Goal: Task Accomplishment & Management: Manage account settings

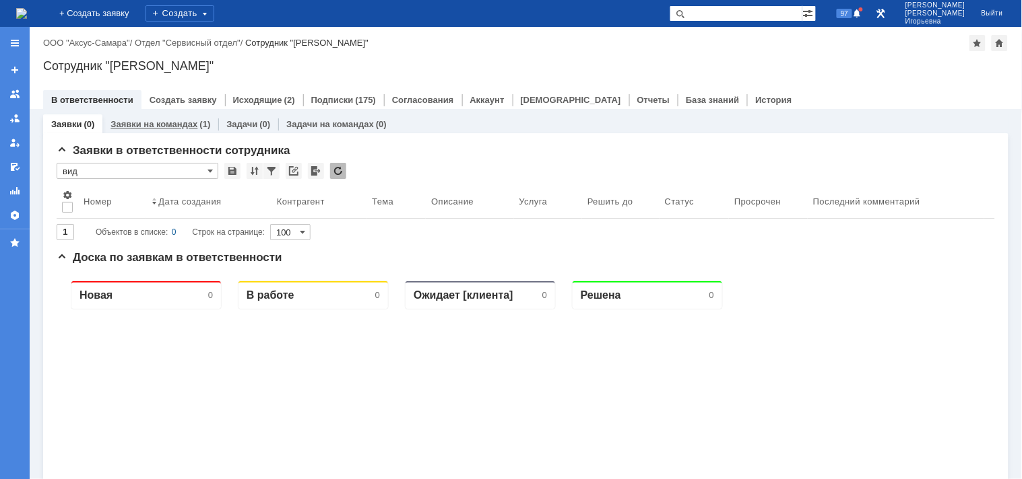
click at [164, 123] on link "Заявки на командах" at bounding box center [153, 124] width 87 height 10
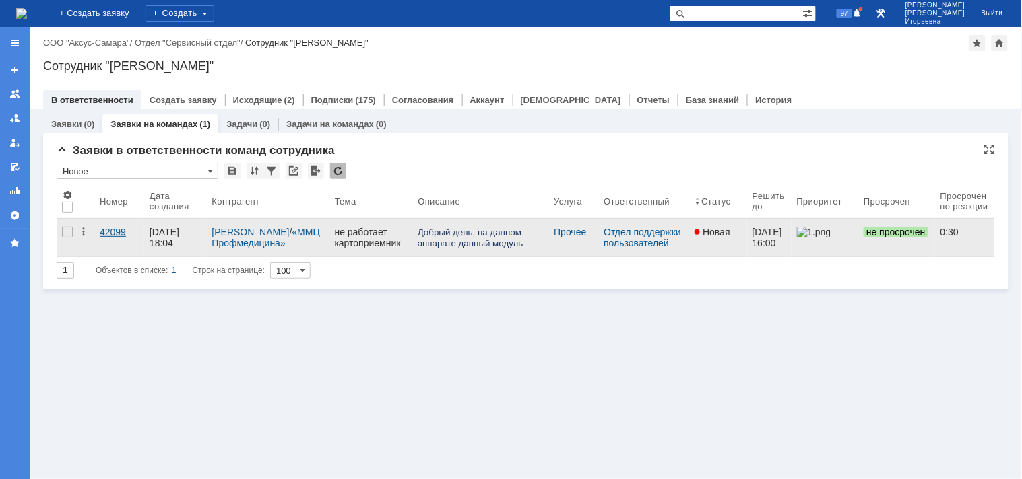
click at [119, 238] on div "42099" at bounding box center [119, 232] width 39 height 11
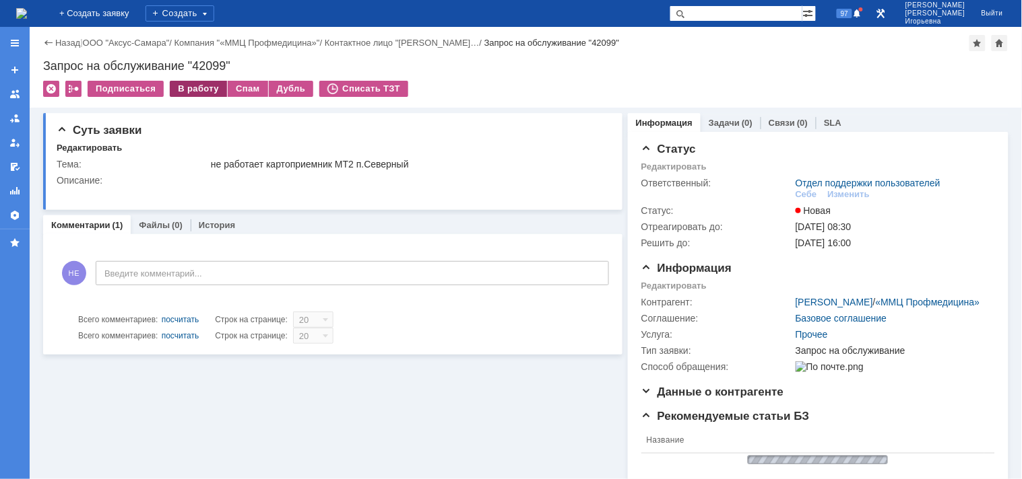
click at [202, 90] on div "В работу" at bounding box center [198, 89] width 57 height 16
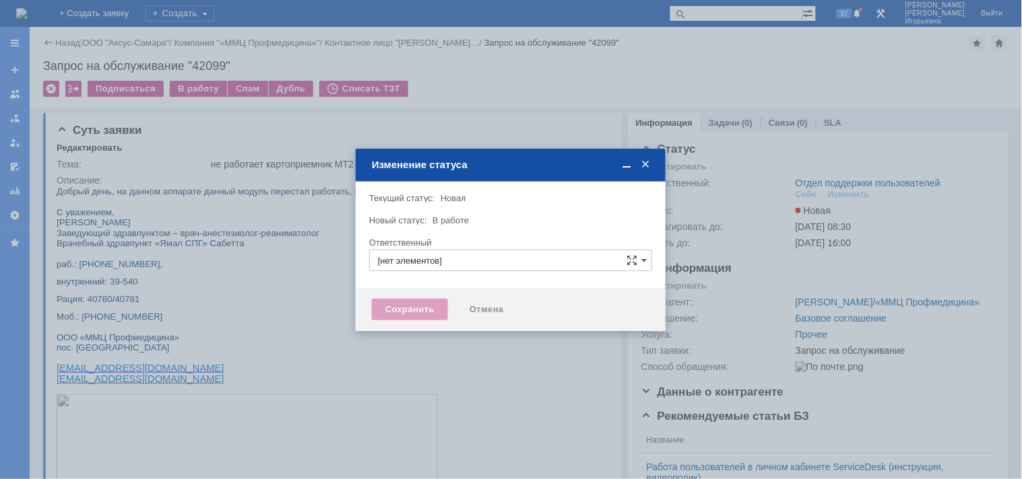
type input "Отдел поддержки пользователей"
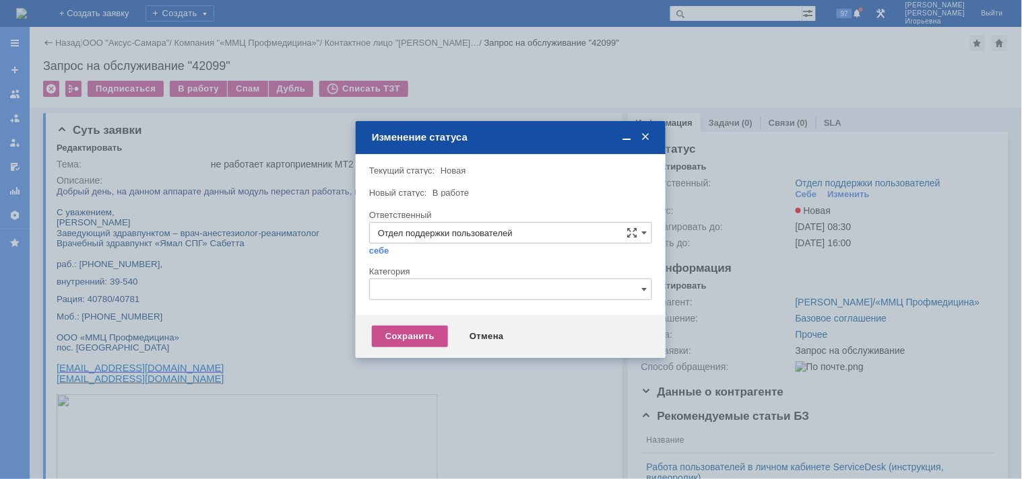
type input "Носенкова Елена Игорьевна"
click at [406, 335] on div "Сохранить" at bounding box center [410, 337] width 76 height 22
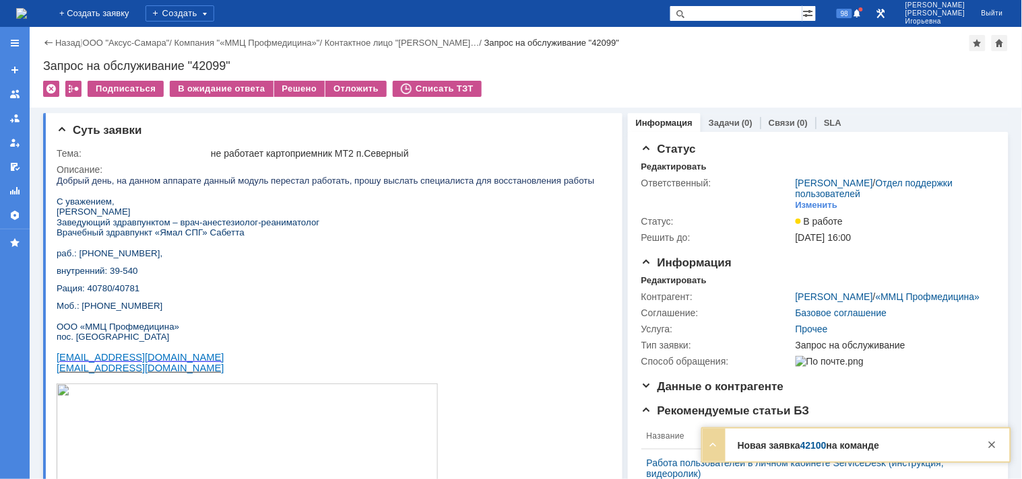
click at [27, 10] on img at bounding box center [21, 13] width 11 height 11
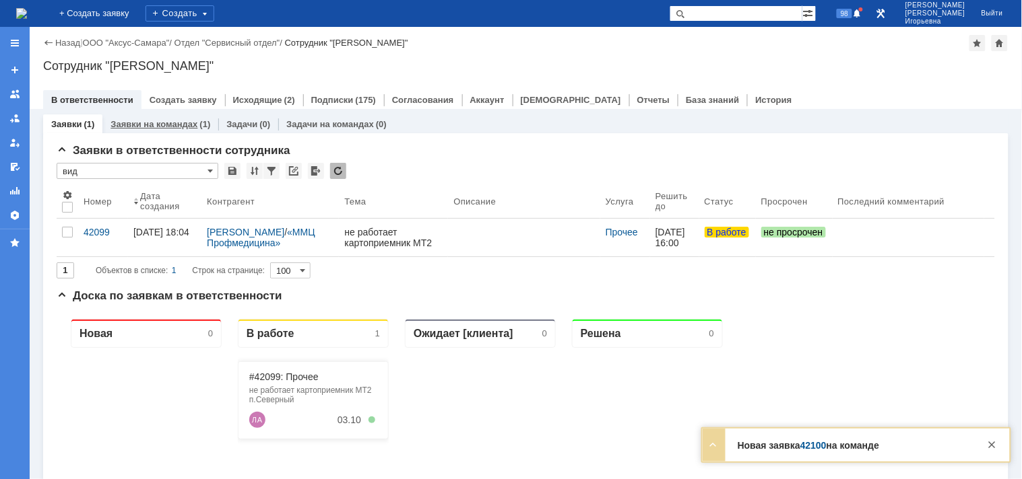
click at [156, 124] on link "Заявки на командах" at bounding box center [153, 124] width 87 height 10
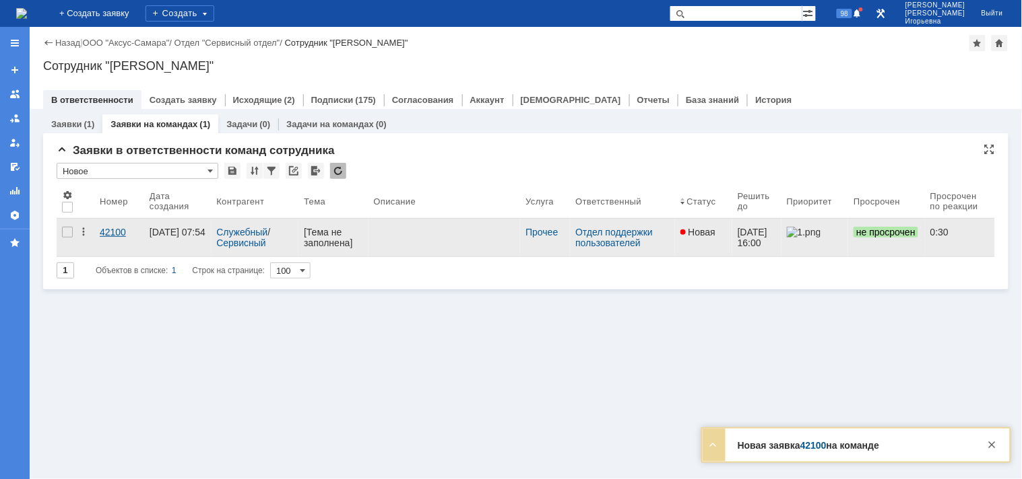
click at [110, 228] on div "42100" at bounding box center [119, 232] width 39 height 11
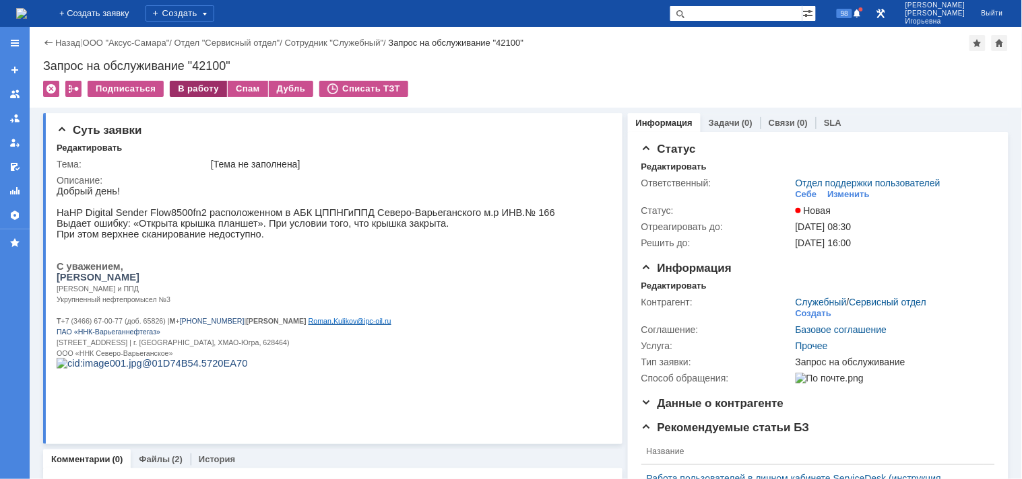
click at [192, 89] on div "В работу" at bounding box center [198, 89] width 57 height 16
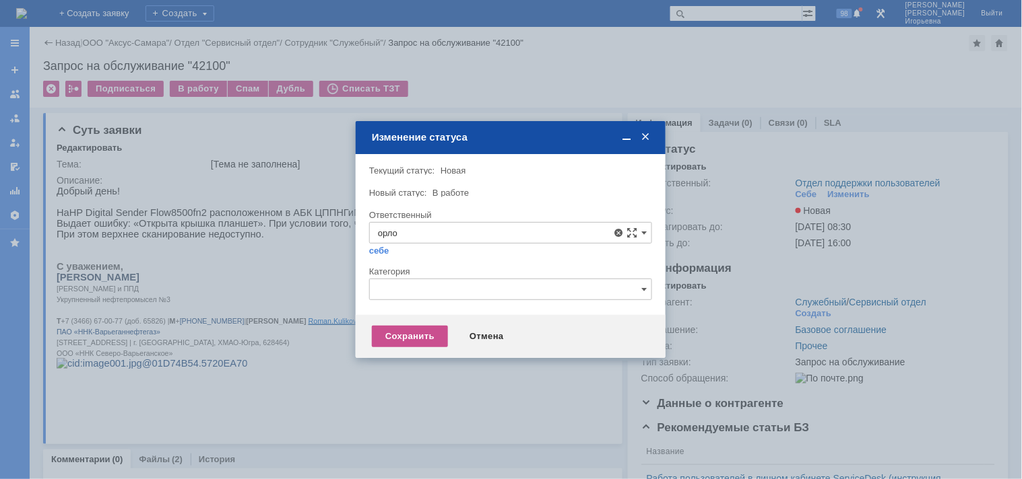
click at [448, 329] on span "Орлова Елена Владимировна" at bounding box center [510, 330] width 265 height 11
type input "Орлова Елена Владимировна"
click at [415, 333] on div "Сохранить" at bounding box center [410, 337] width 76 height 22
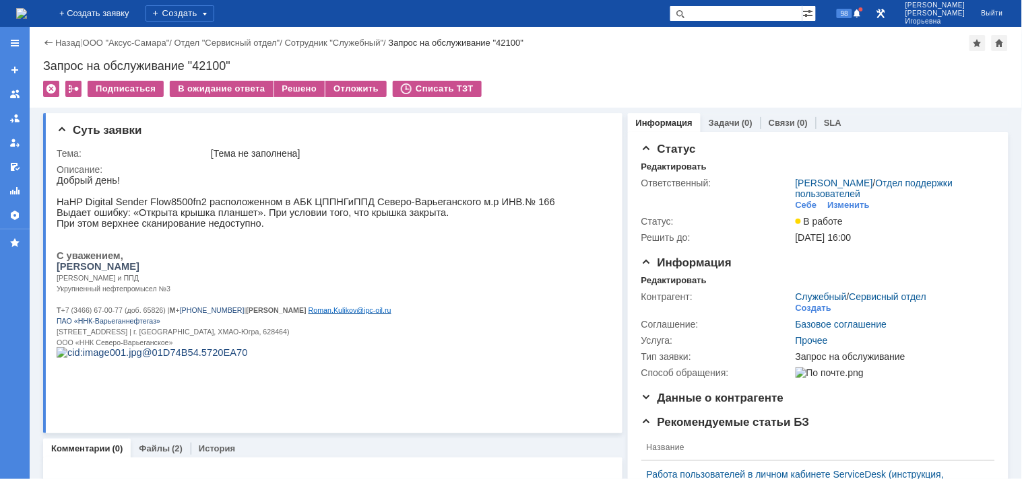
click at [207, 69] on div "Запрос на обслуживание "42100"" at bounding box center [525, 65] width 965 height 13
copy div "42100"
click at [27, 15] on img at bounding box center [21, 13] width 11 height 11
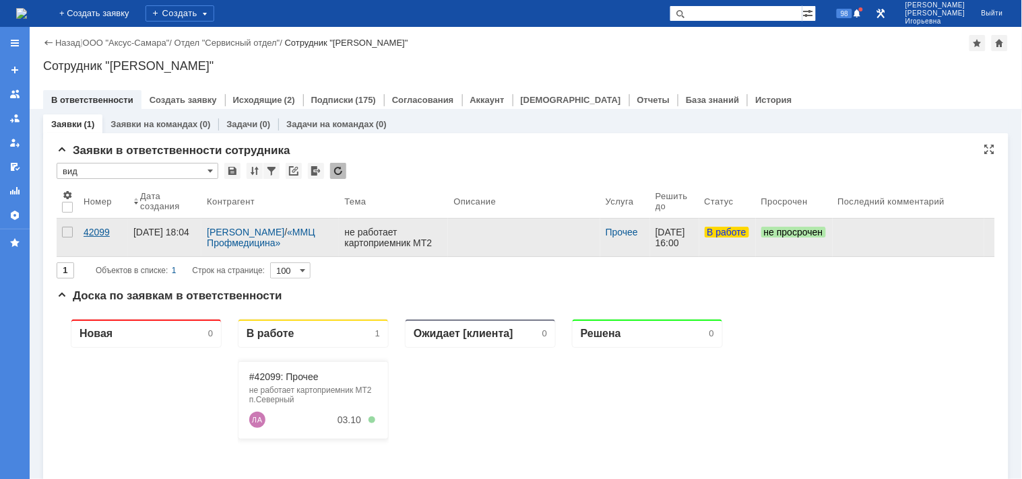
click at [102, 230] on div "42099" at bounding box center [103, 232] width 39 height 11
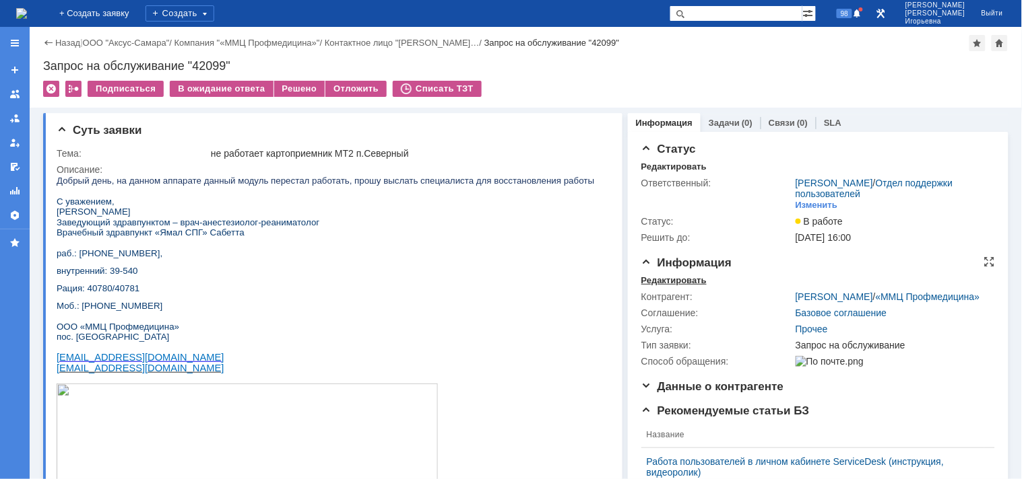
click at [657, 280] on div "Редактировать" at bounding box center [673, 280] width 65 height 11
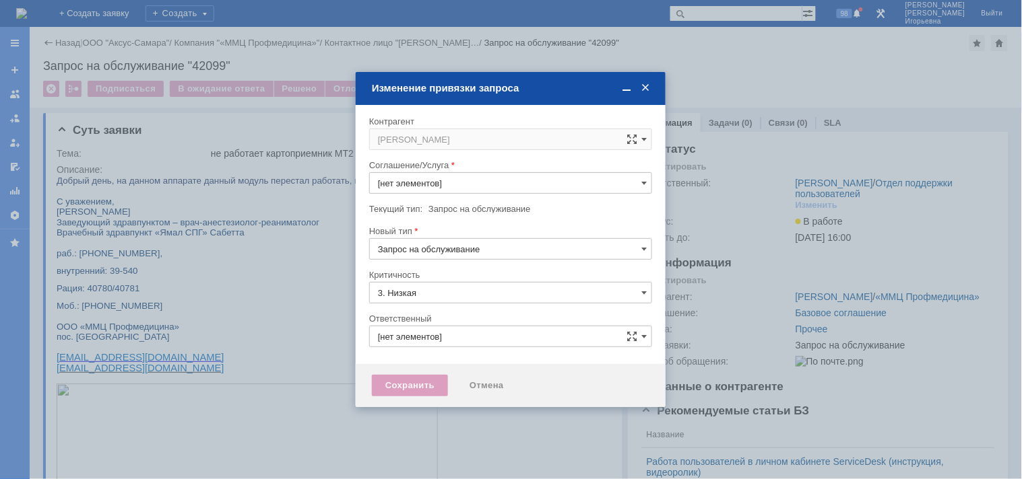
type input "[не указано]"
type input "Носенкова Елена Игорьевна"
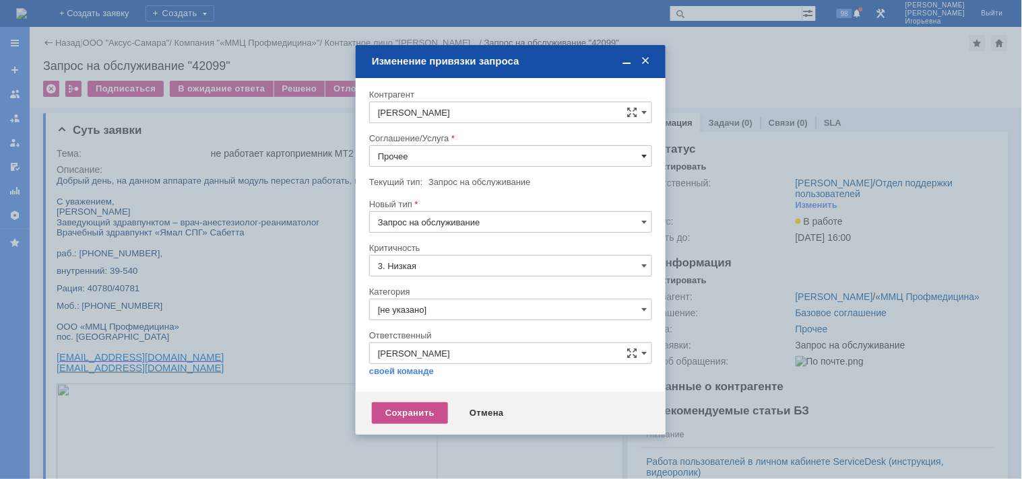
click at [642, 155] on span at bounding box center [643, 156] width 5 height 11
click at [432, 226] on span "Выезд инженера" at bounding box center [510, 225] width 265 height 11
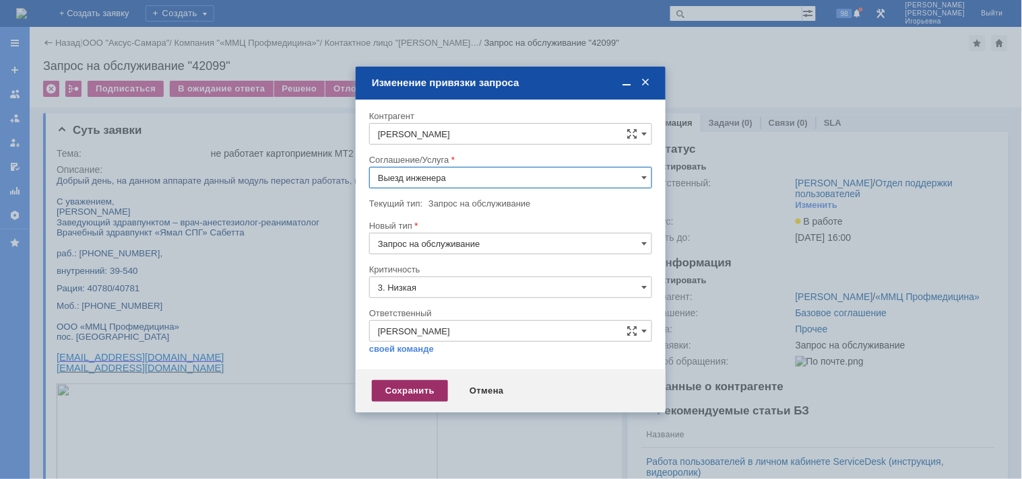
type input "Выезд инженера"
click at [415, 393] on div "Сохранить" at bounding box center [410, 391] width 76 height 22
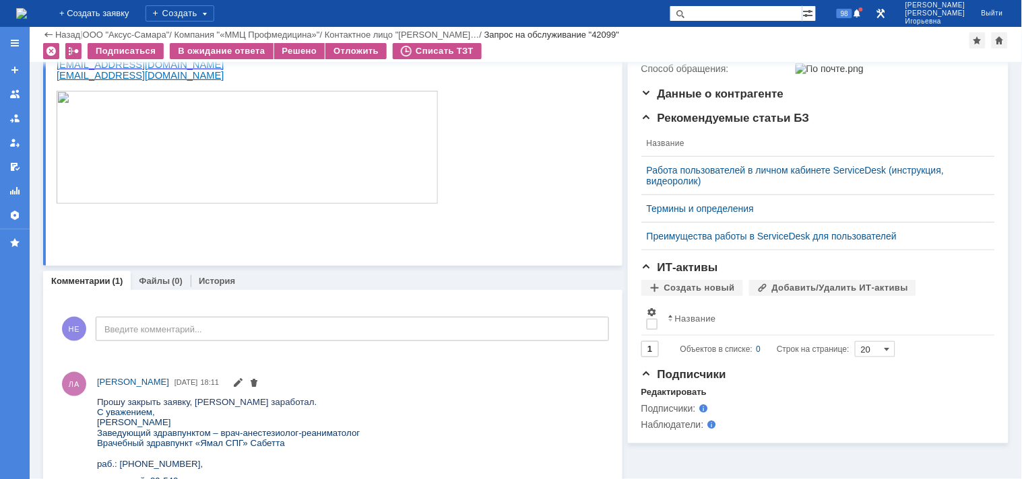
scroll to position [256, 0]
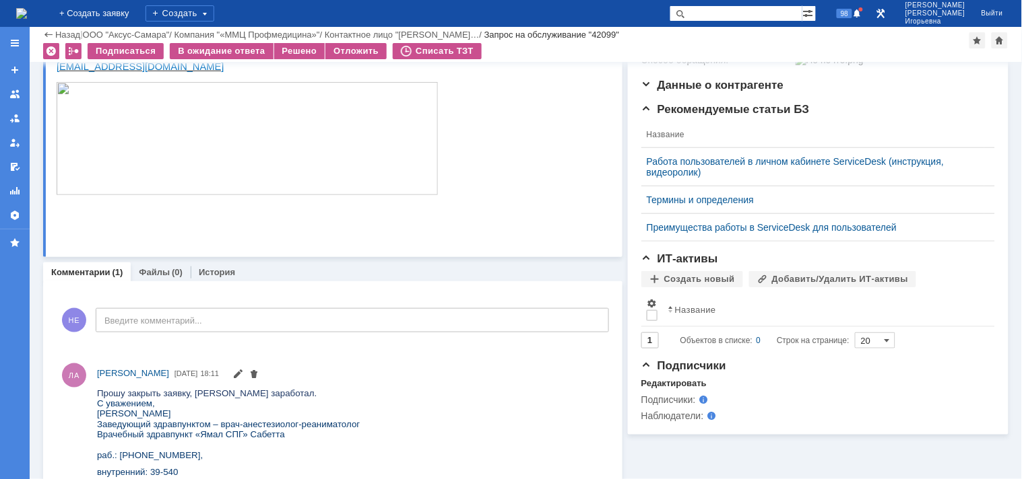
click at [27, 11] on img at bounding box center [21, 13] width 11 height 11
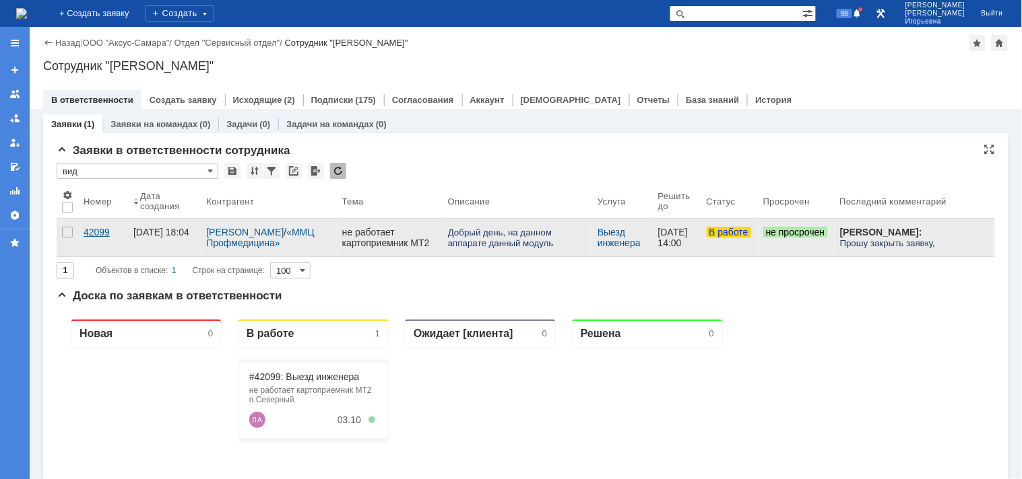
click at [97, 231] on div "42099" at bounding box center [103, 232] width 39 height 11
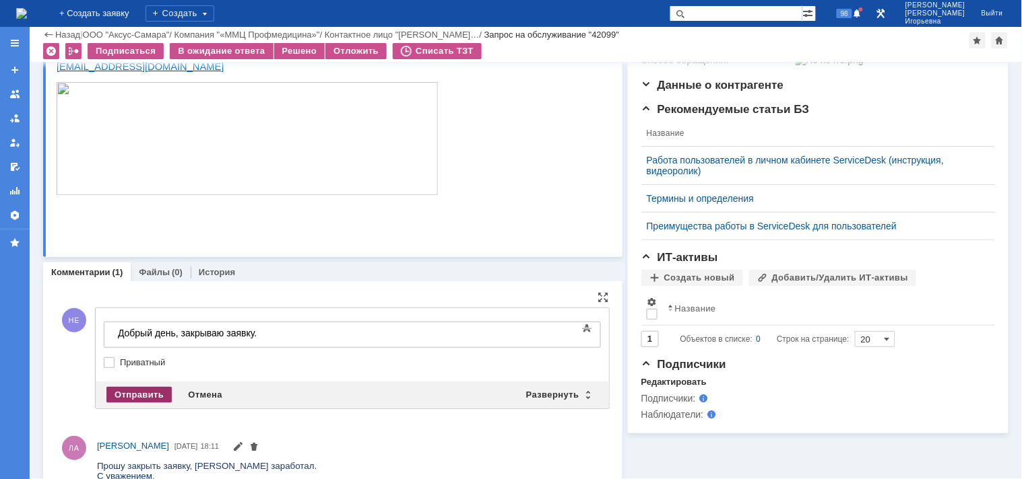
click at [151, 394] on div "Отправить" at bounding box center [138, 395] width 65 height 16
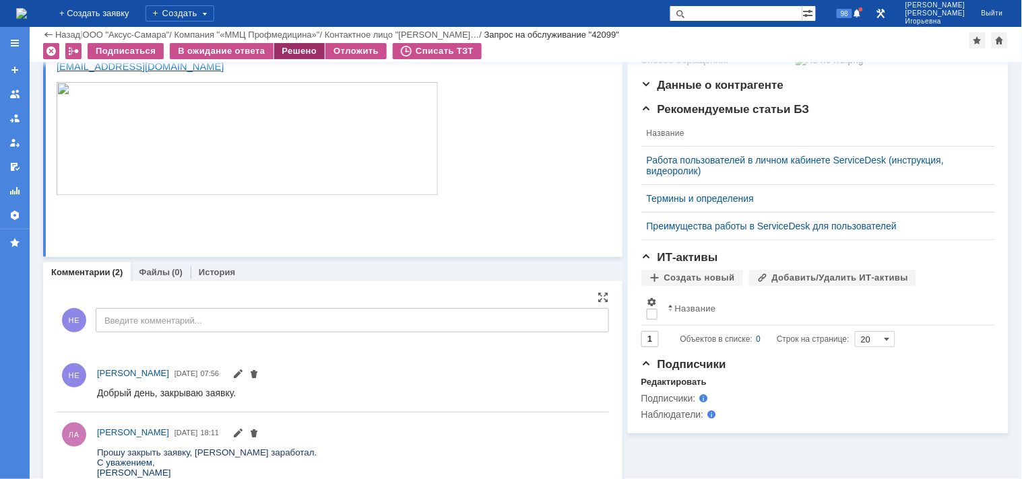
click at [308, 48] on div "Решено" at bounding box center [299, 51] width 51 height 16
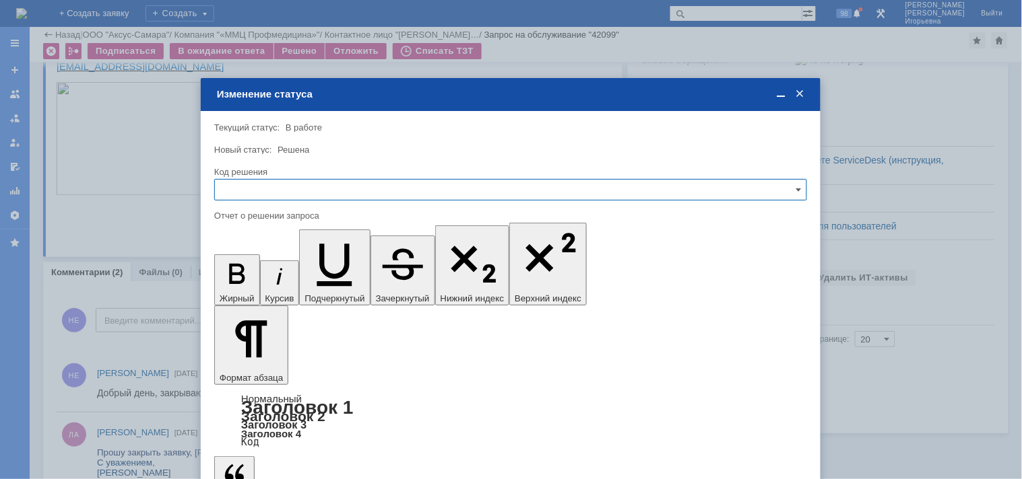
click at [242, 190] on input "text" at bounding box center [510, 190] width 593 height 22
click at [257, 275] on span "Решено" at bounding box center [510, 280] width 575 height 11
type input "Решено"
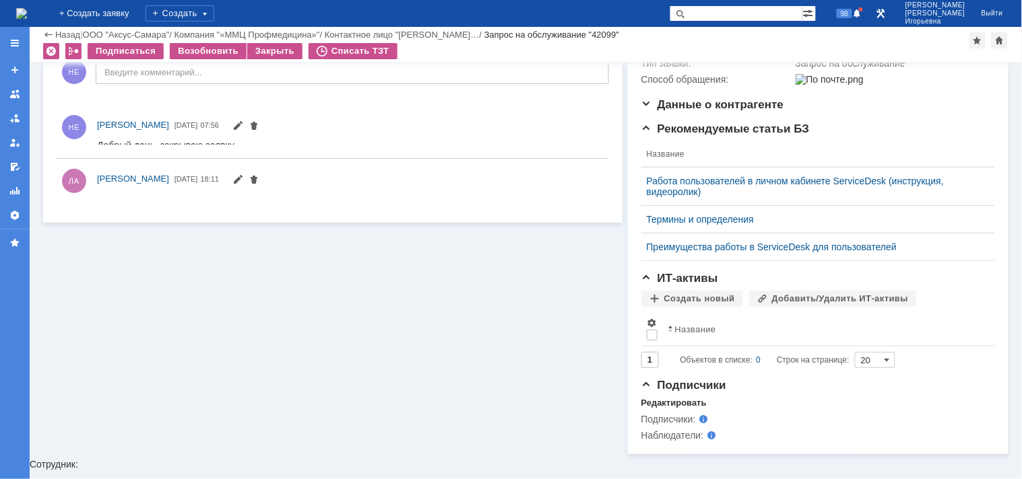
click at [27, 8] on img at bounding box center [21, 13] width 11 height 11
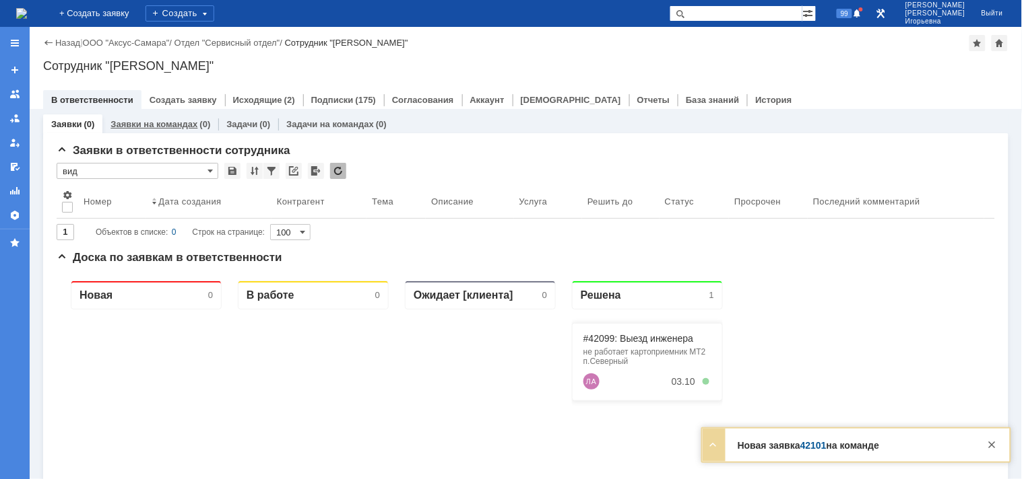
click at [147, 126] on link "Заявки на командах" at bounding box center [153, 124] width 87 height 10
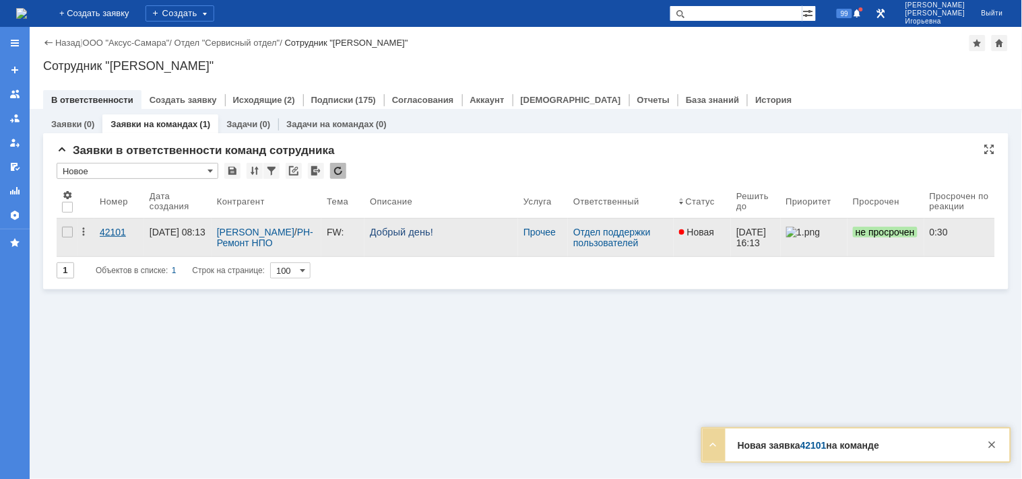
click at [106, 231] on div "42101" at bounding box center [119, 232] width 39 height 11
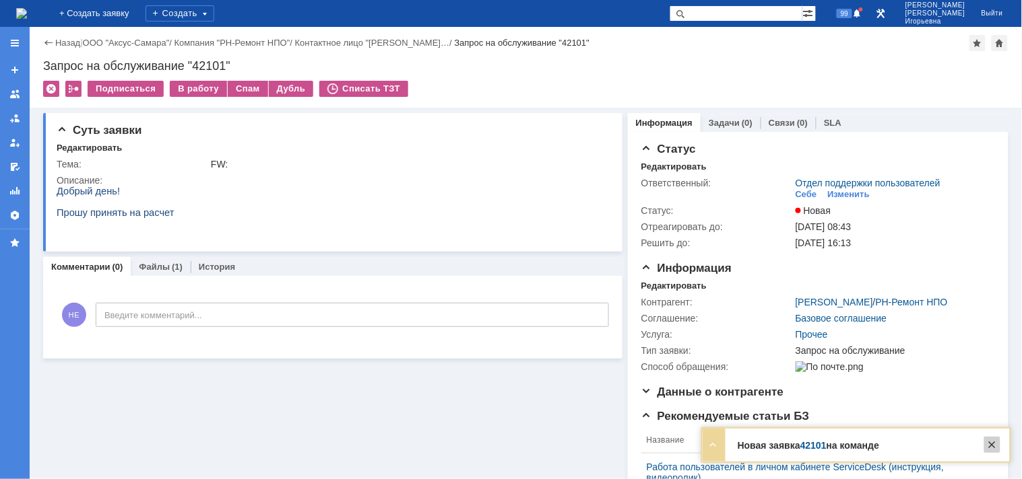
click at [994, 445] on div at bounding box center [992, 445] width 16 height 16
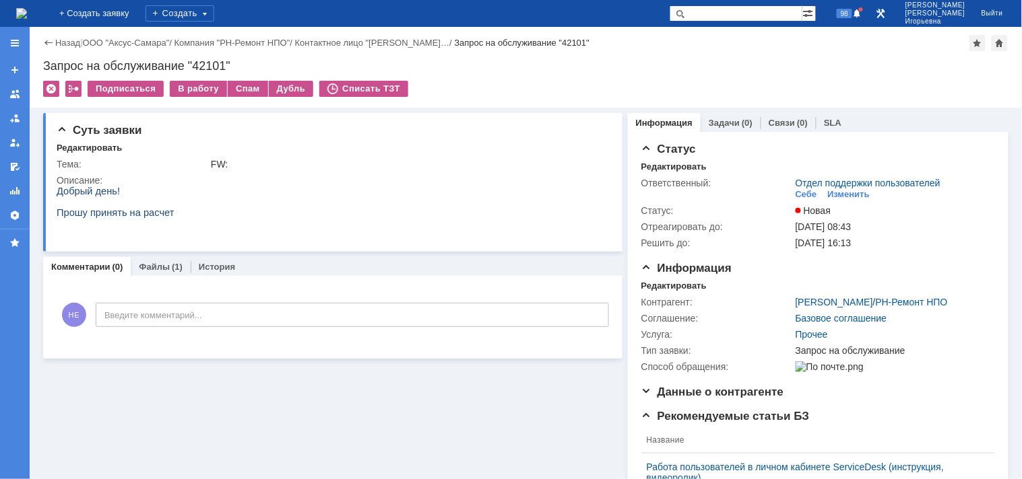
click at [27, 12] on img at bounding box center [21, 13] width 11 height 11
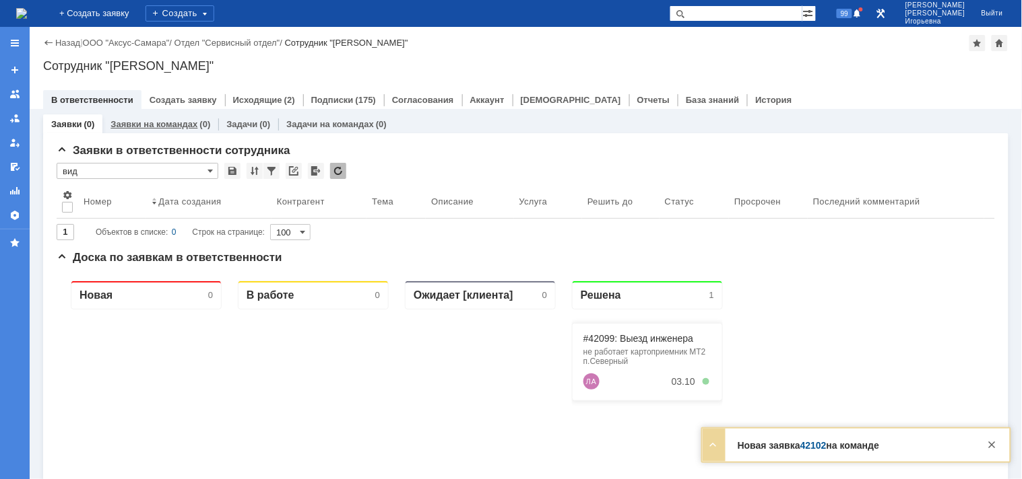
click at [156, 123] on link "Заявки на командах" at bounding box center [153, 124] width 87 height 10
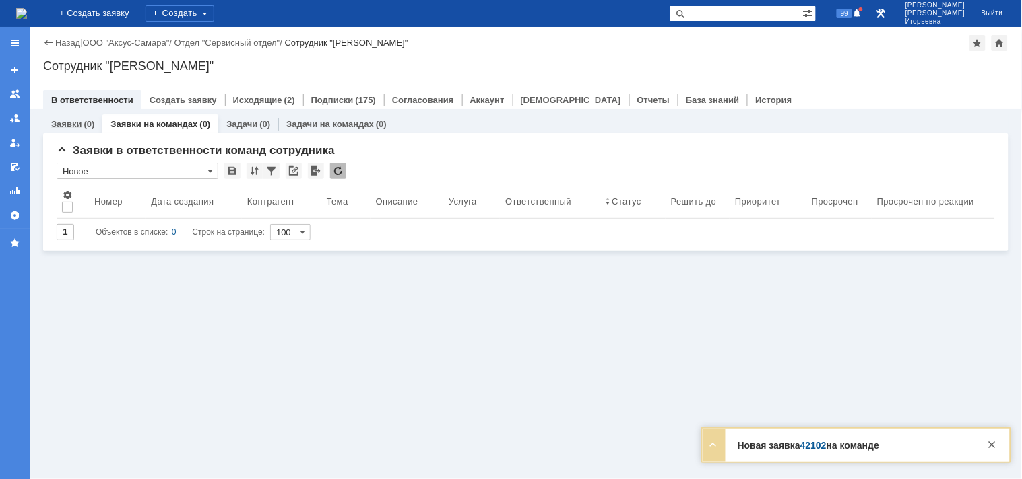
click at [65, 127] on link "Заявки" at bounding box center [66, 124] width 30 height 10
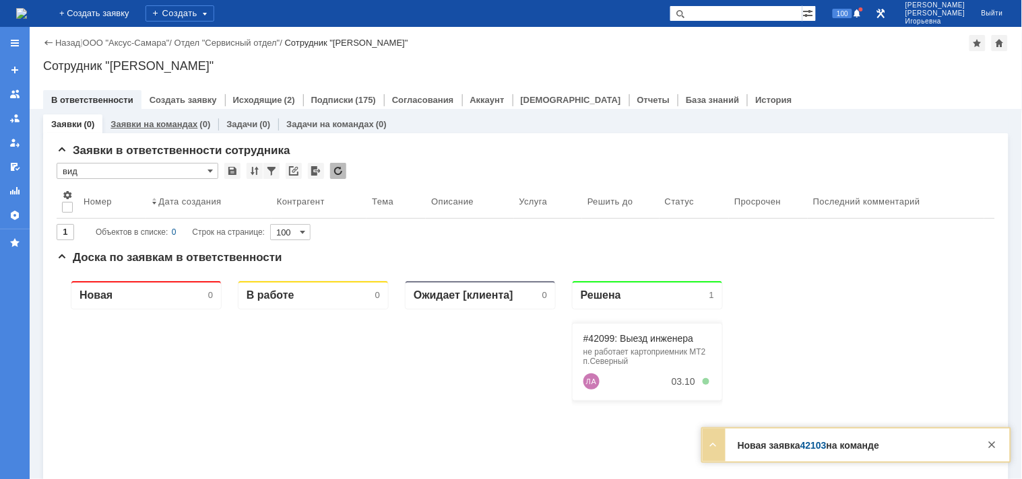
click at [163, 120] on link "Заявки на командах" at bounding box center [153, 124] width 87 height 10
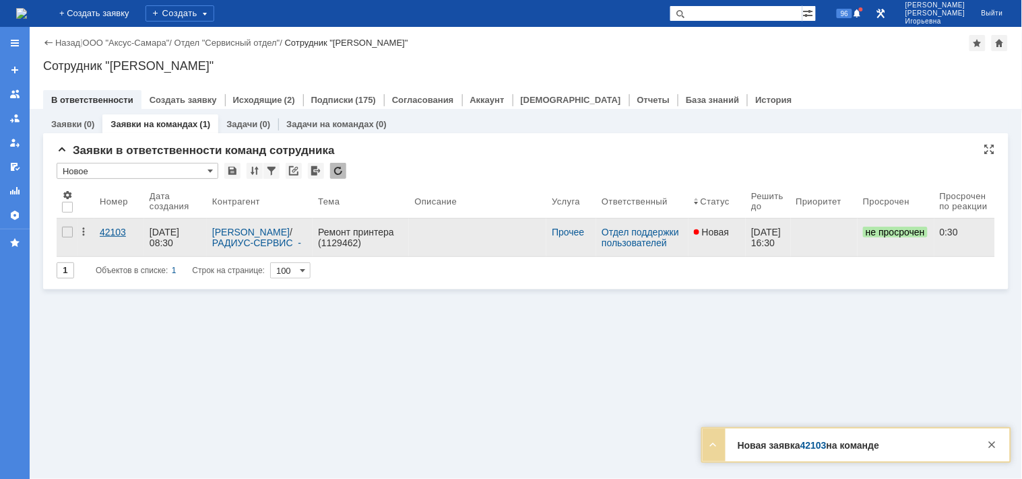
click at [117, 232] on div "42103" at bounding box center [119, 232] width 39 height 11
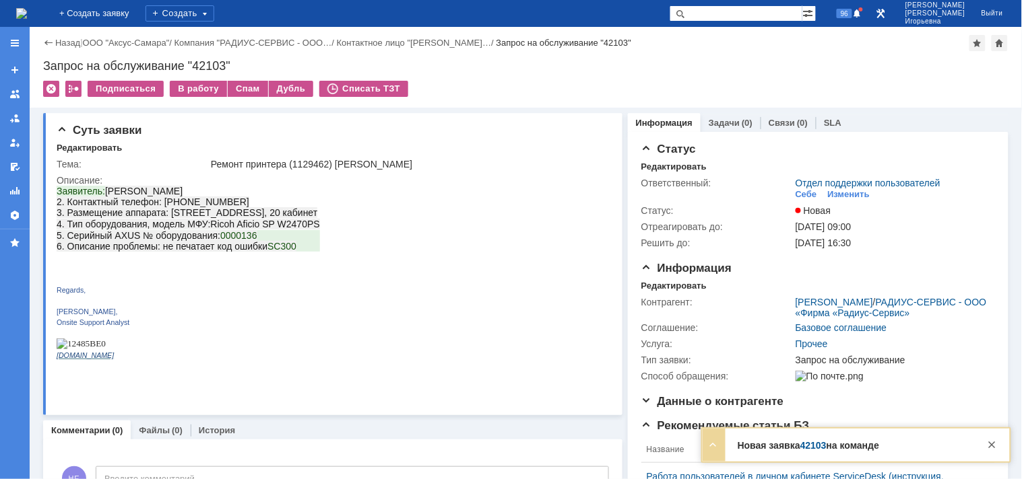
click at [27, 16] on img at bounding box center [21, 13] width 11 height 11
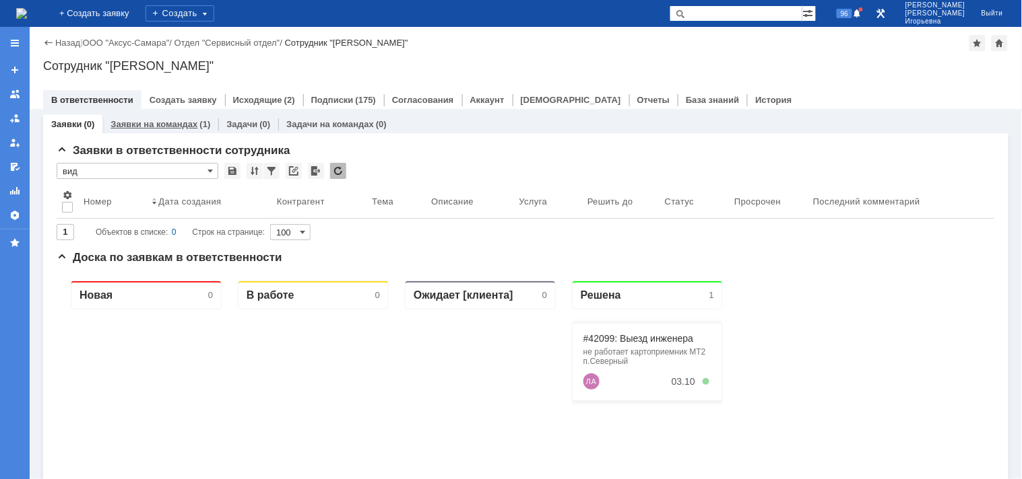
click at [170, 120] on link "Заявки на командах" at bounding box center [153, 124] width 87 height 10
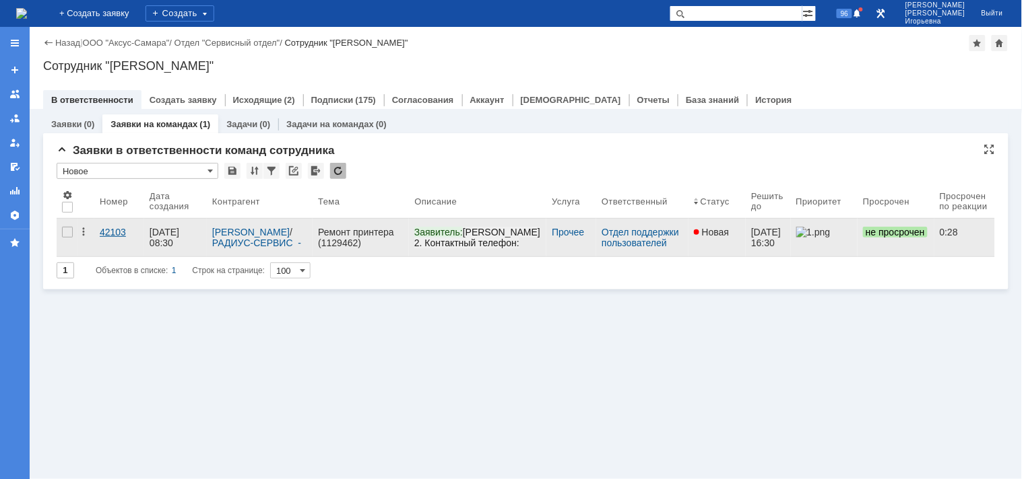
click at [108, 231] on div "42103" at bounding box center [119, 232] width 39 height 11
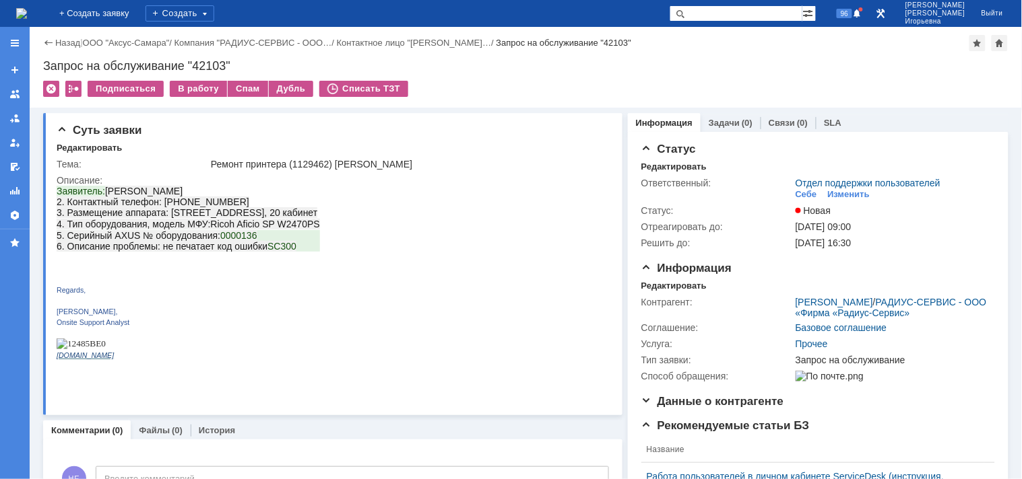
click at [27, 14] on img at bounding box center [21, 13] width 11 height 11
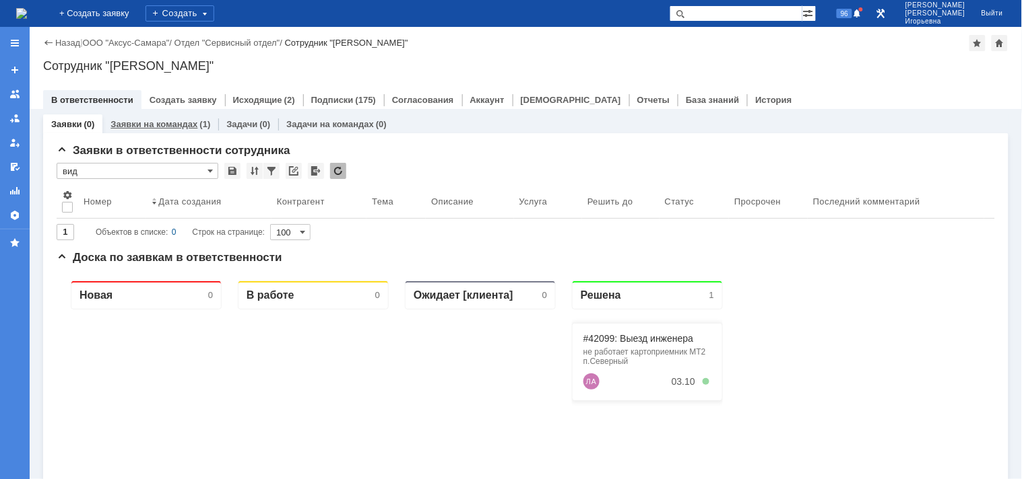
click at [166, 126] on link "Заявки на командах" at bounding box center [153, 124] width 87 height 10
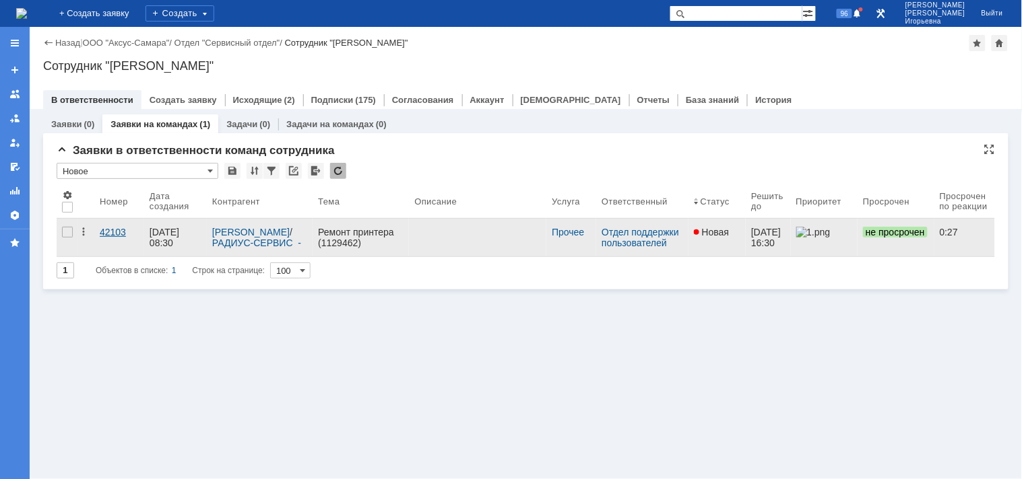
click at [114, 232] on div "42103" at bounding box center [119, 232] width 39 height 11
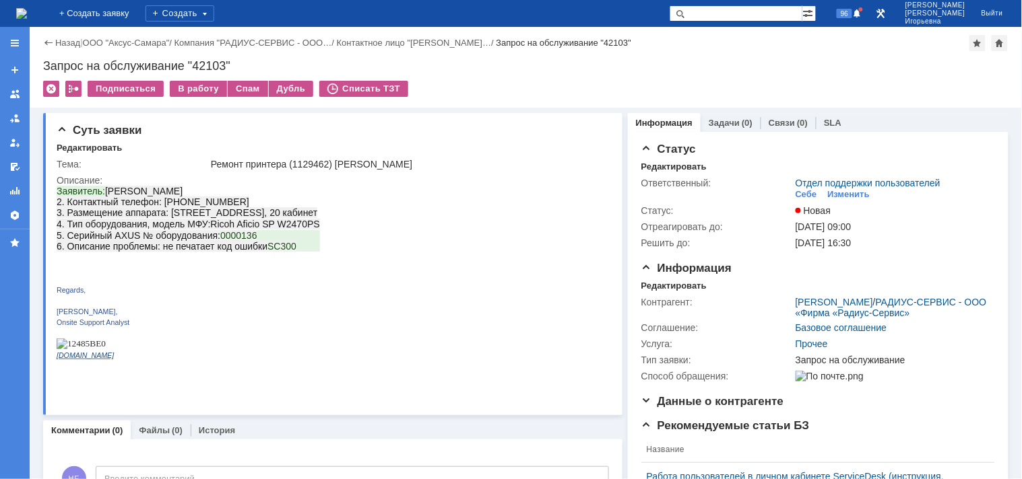
click at [27, 10] on img at bounding box center [21, 13] width 11 height 11
